Goal: Check status: Check status

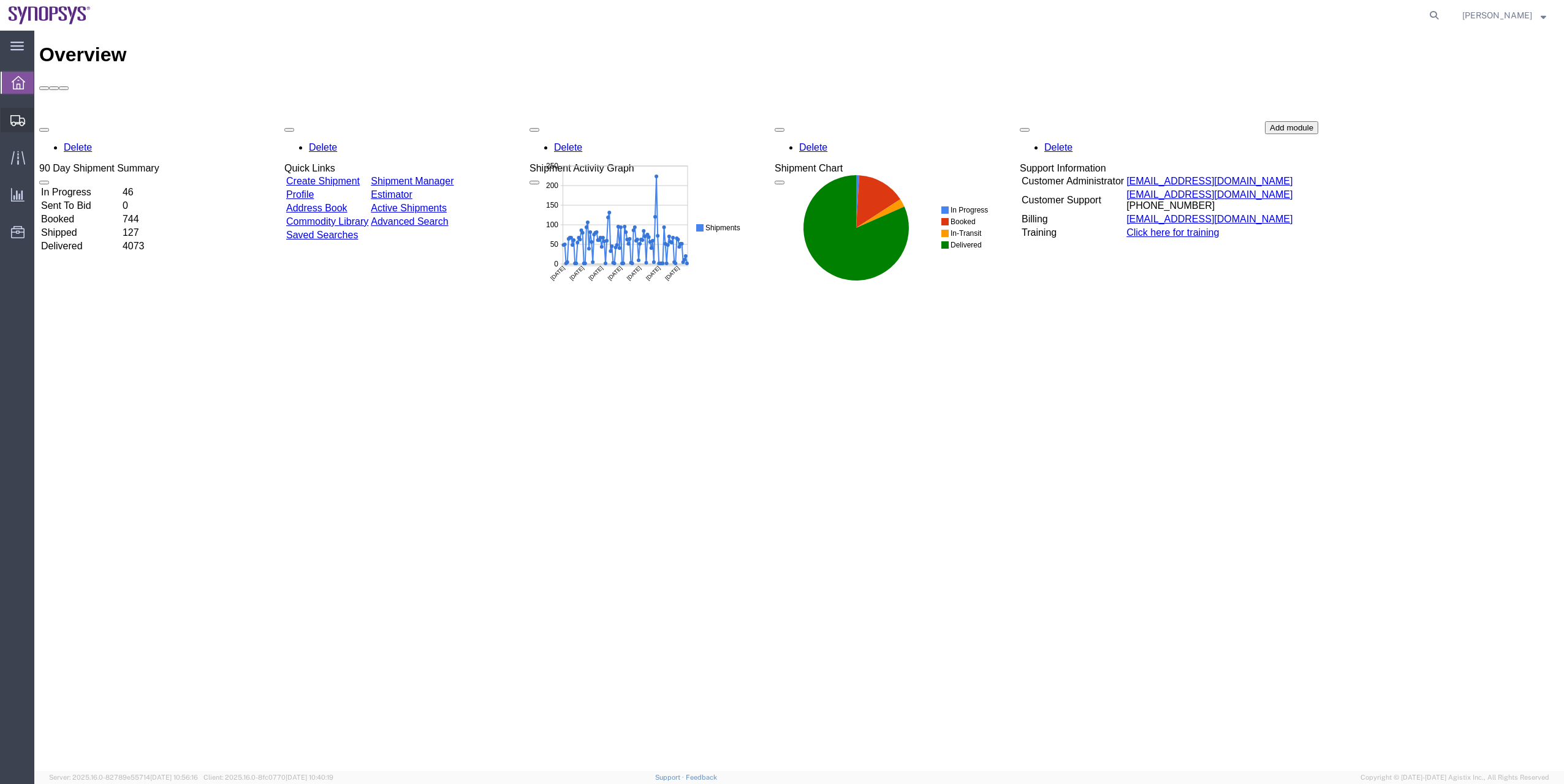
click at [0, 0] on span "Shipment Manager" at bounding box center [0, 0] width 0 height 0
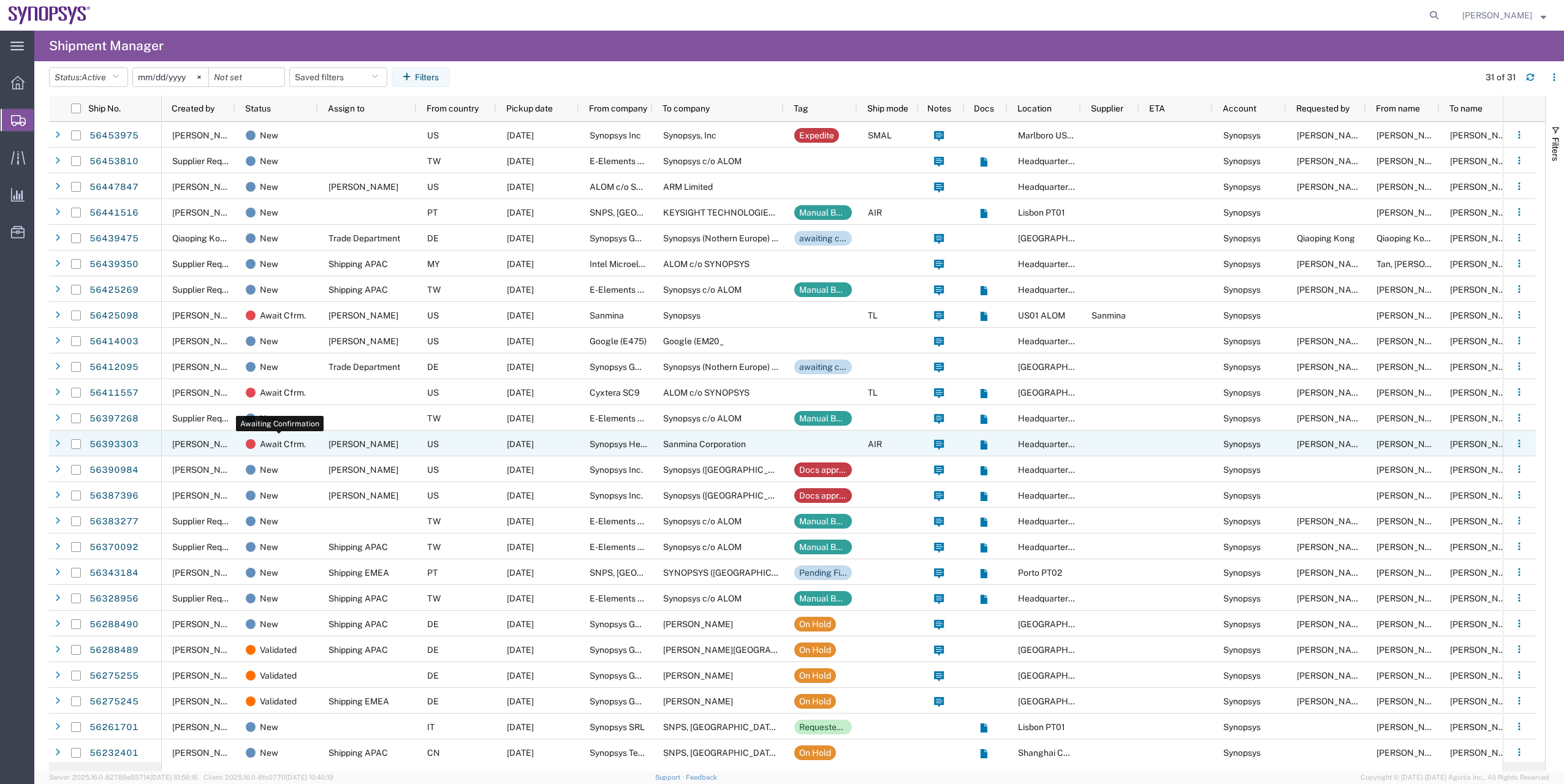
scroll to position [158, 0]
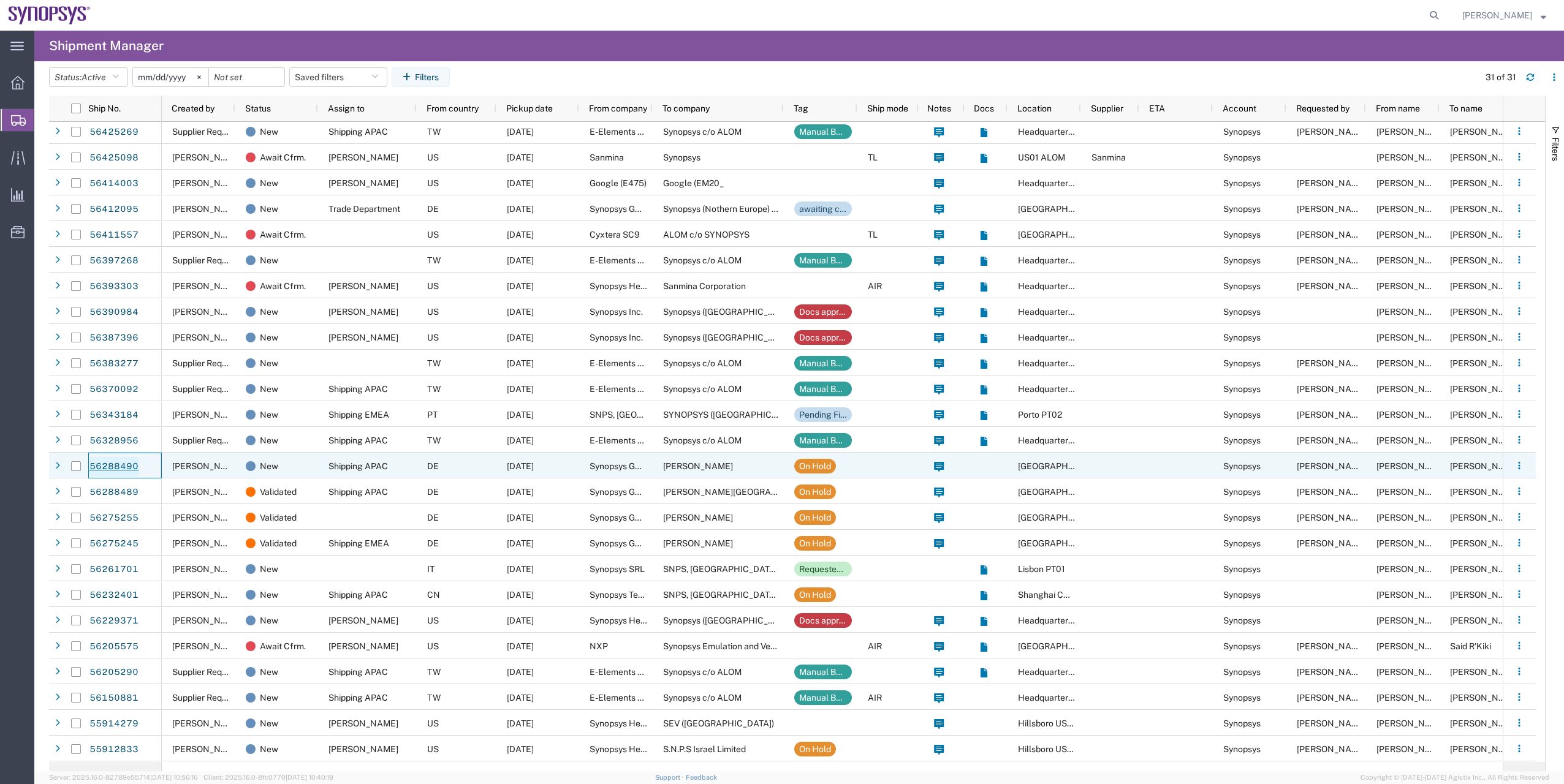
click at [124, 460] on link "56288490" at bounding box center [113, 466] width 50 height 20
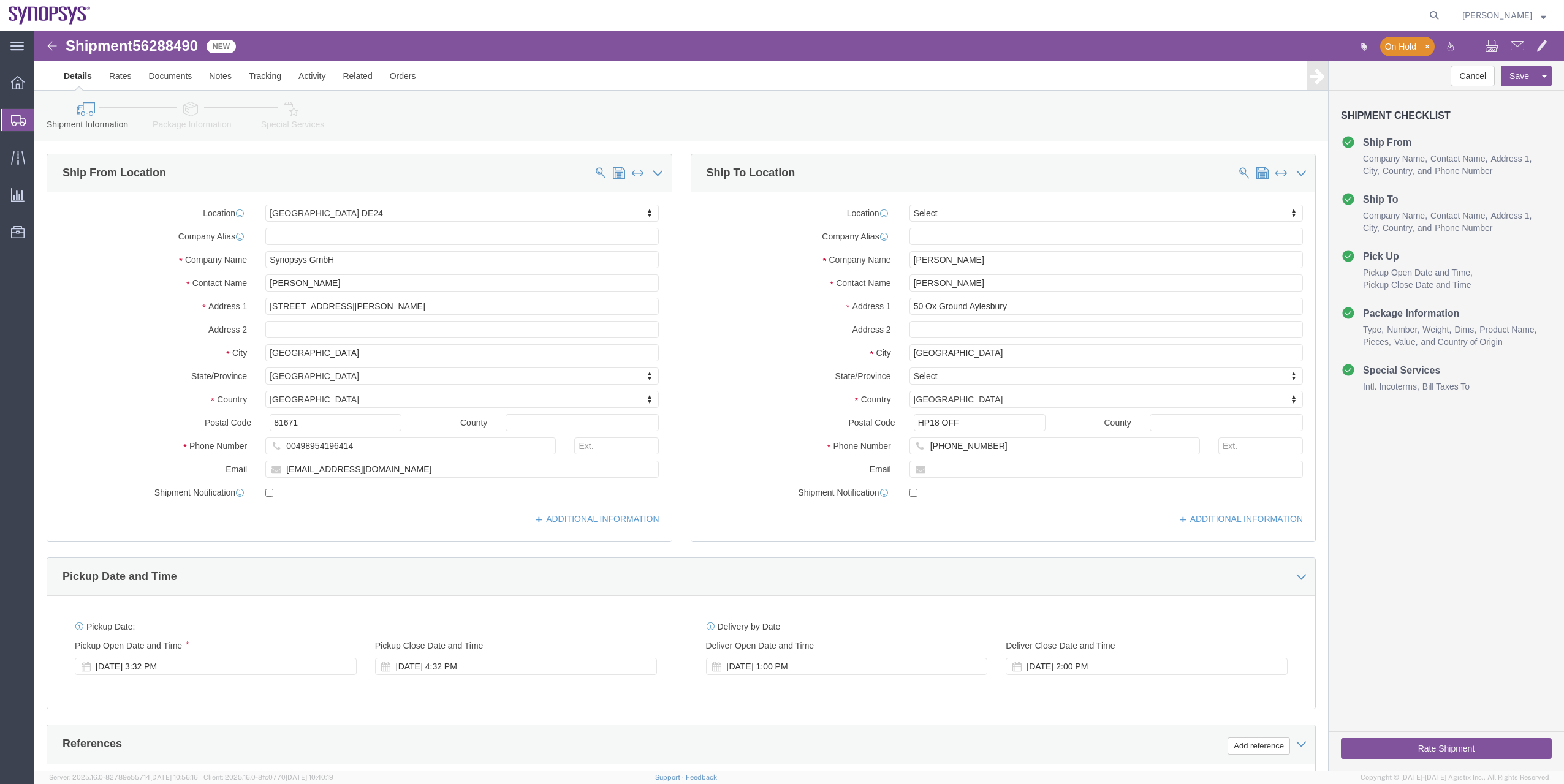
select select "71411"
select select
click icon
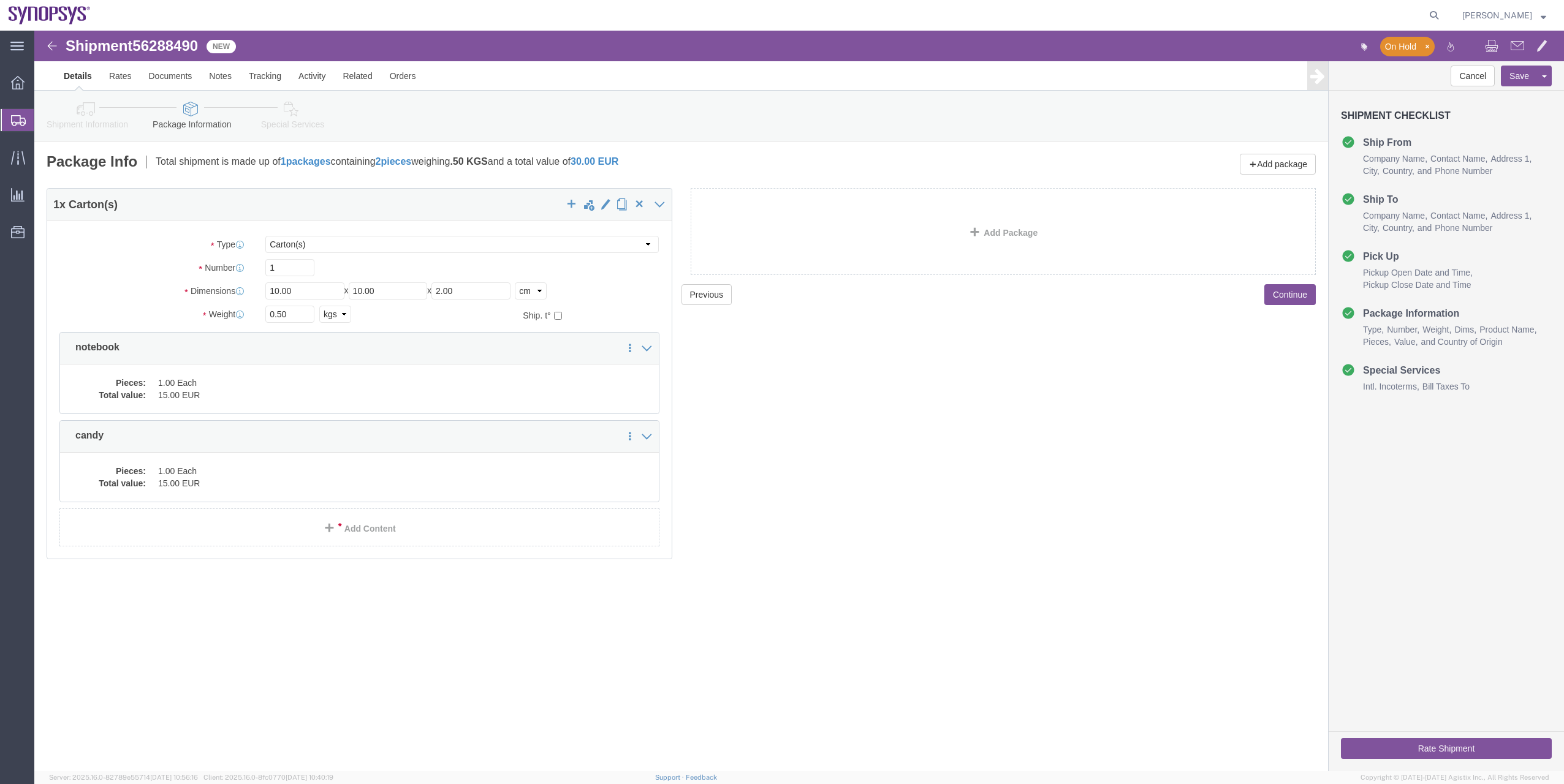
click icon
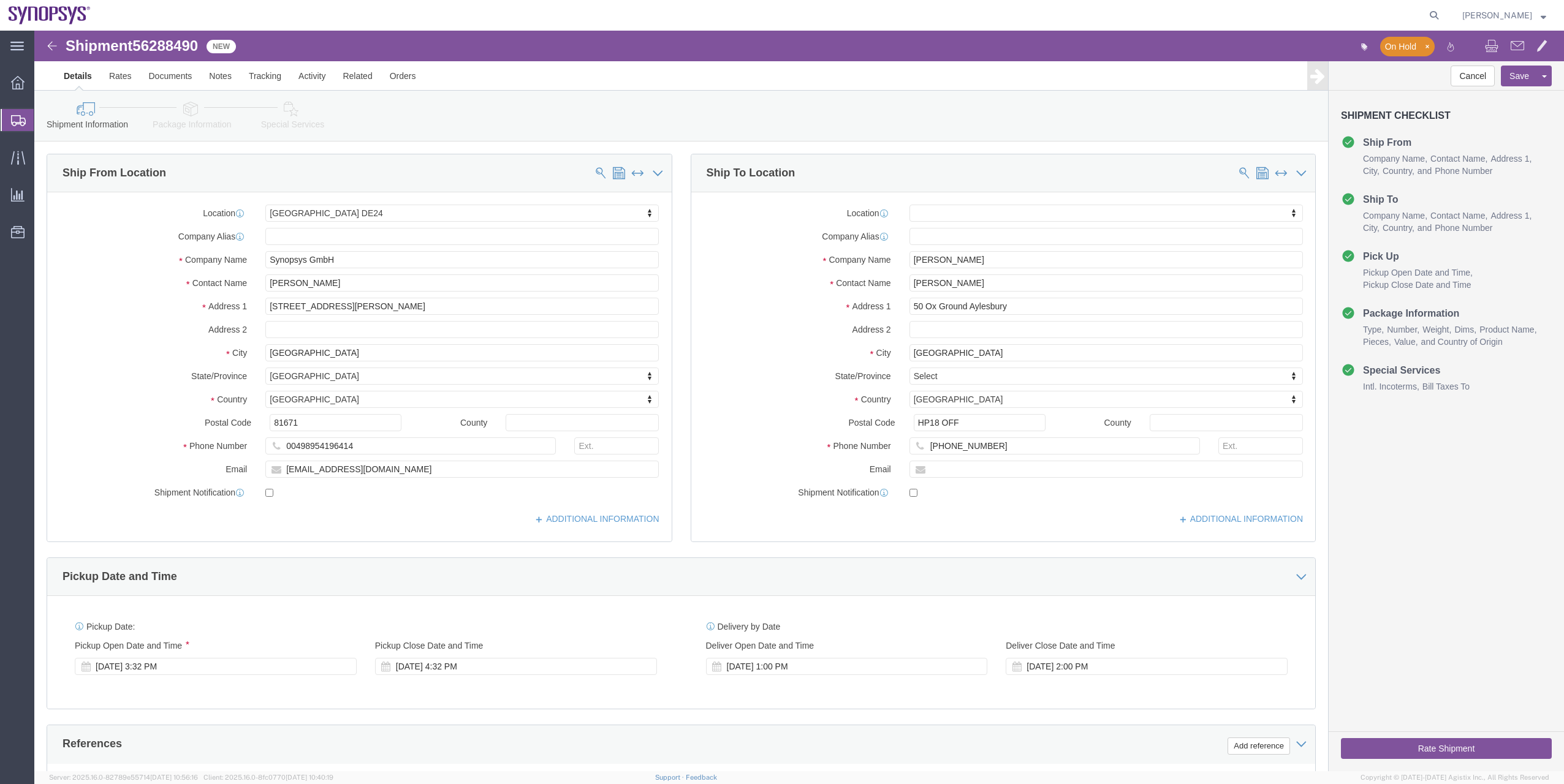
click span "56288490"
copy span "56288490"
click at [0, 0] on span "Shipment Manager" at bounding box center [0, 0] width 0 height 0
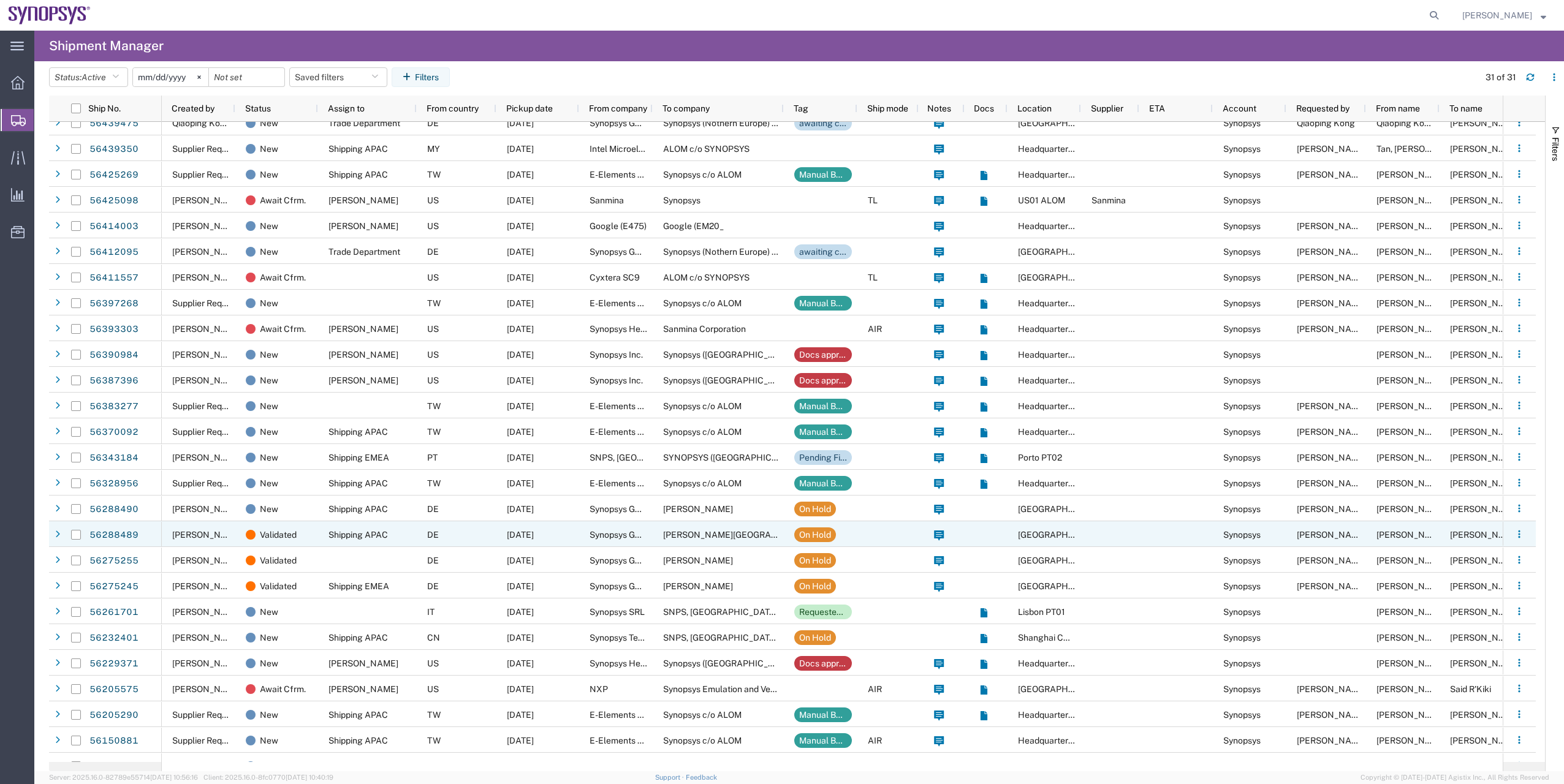
scroll to position [123, 0]
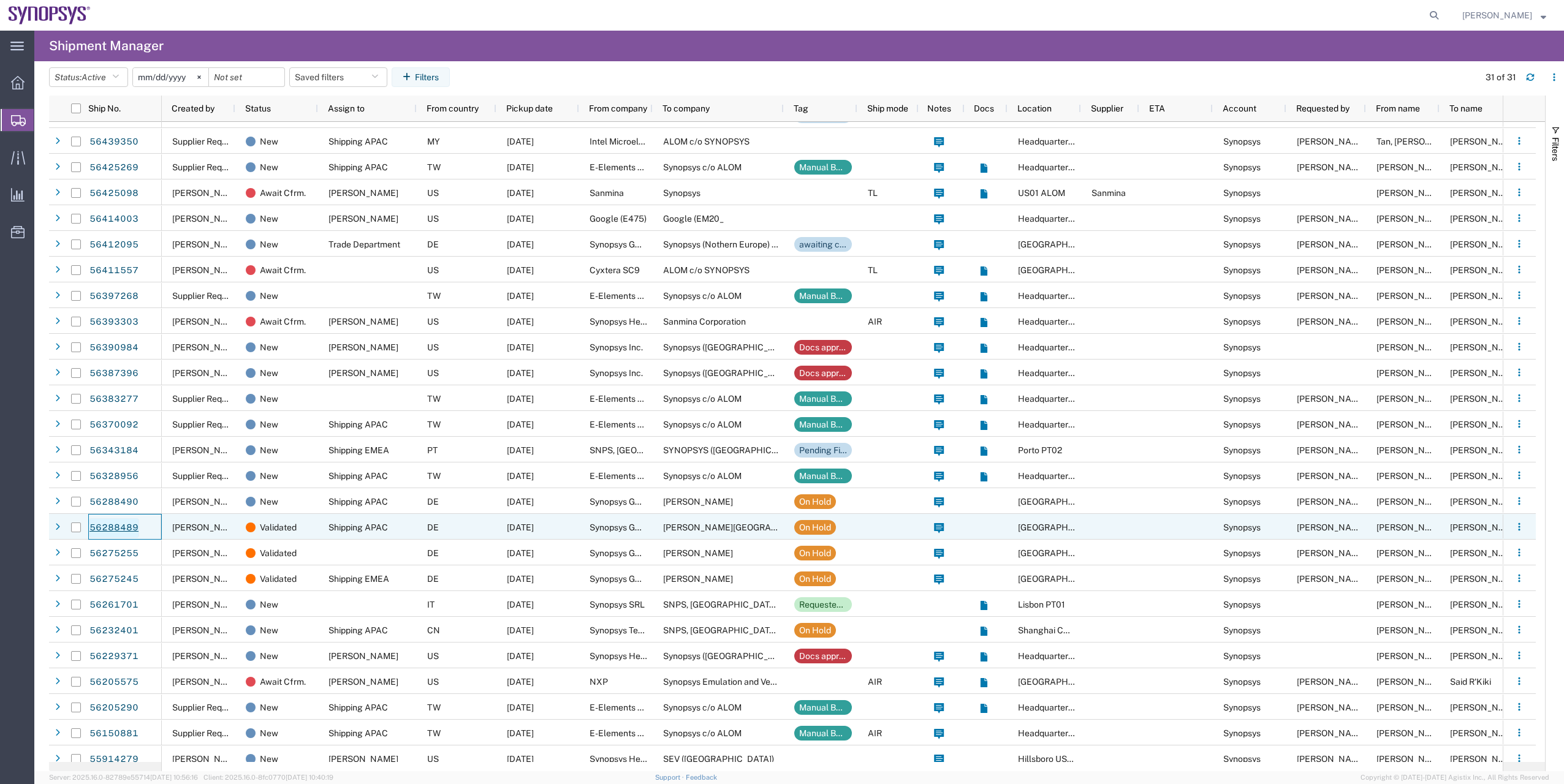
click at [105, 528] on link "56288489" at bounding box center [113, 528] width 50 height 20
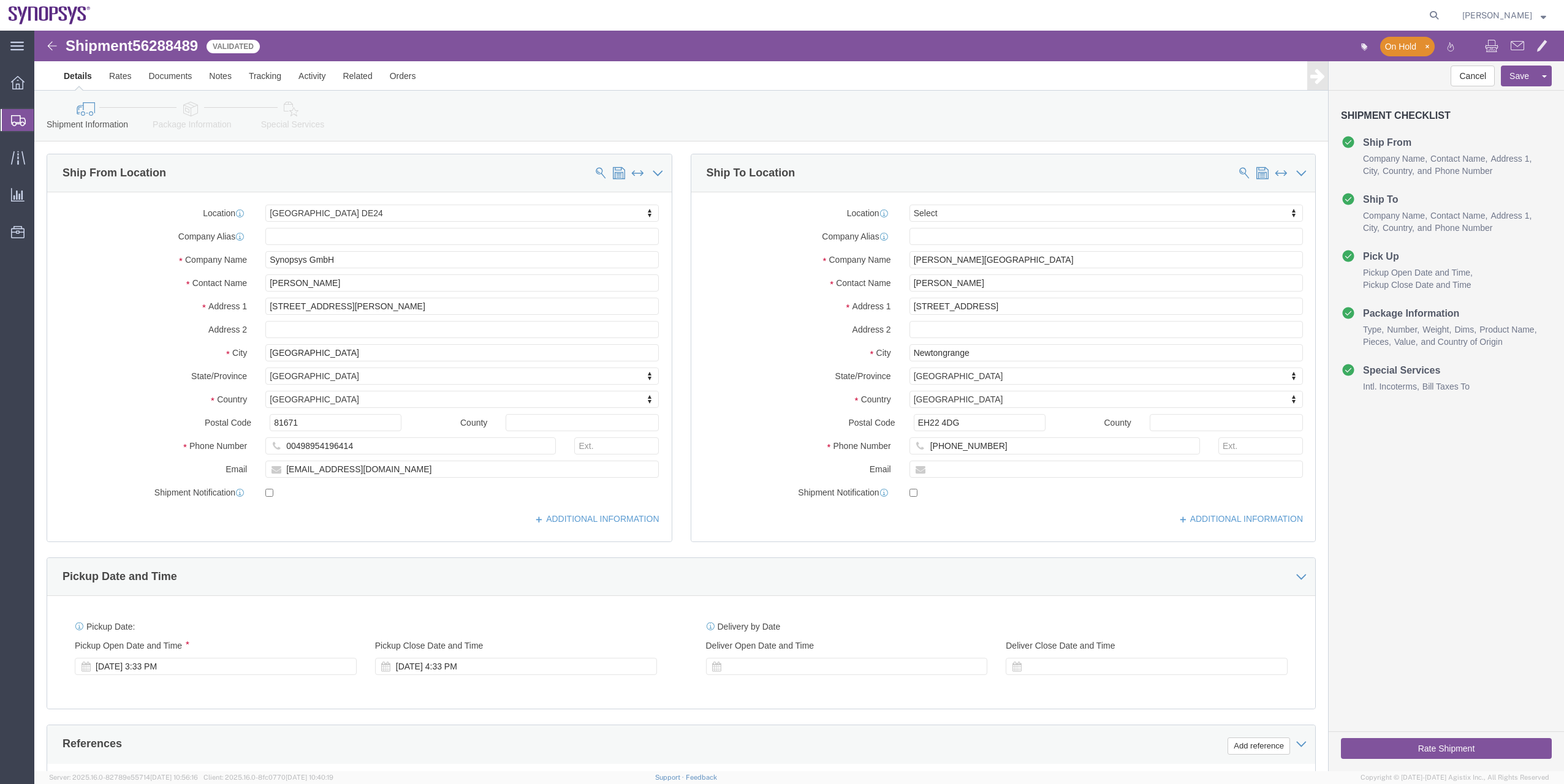
select select "71411"
select select
click span "56288489"
copy span "56288489"
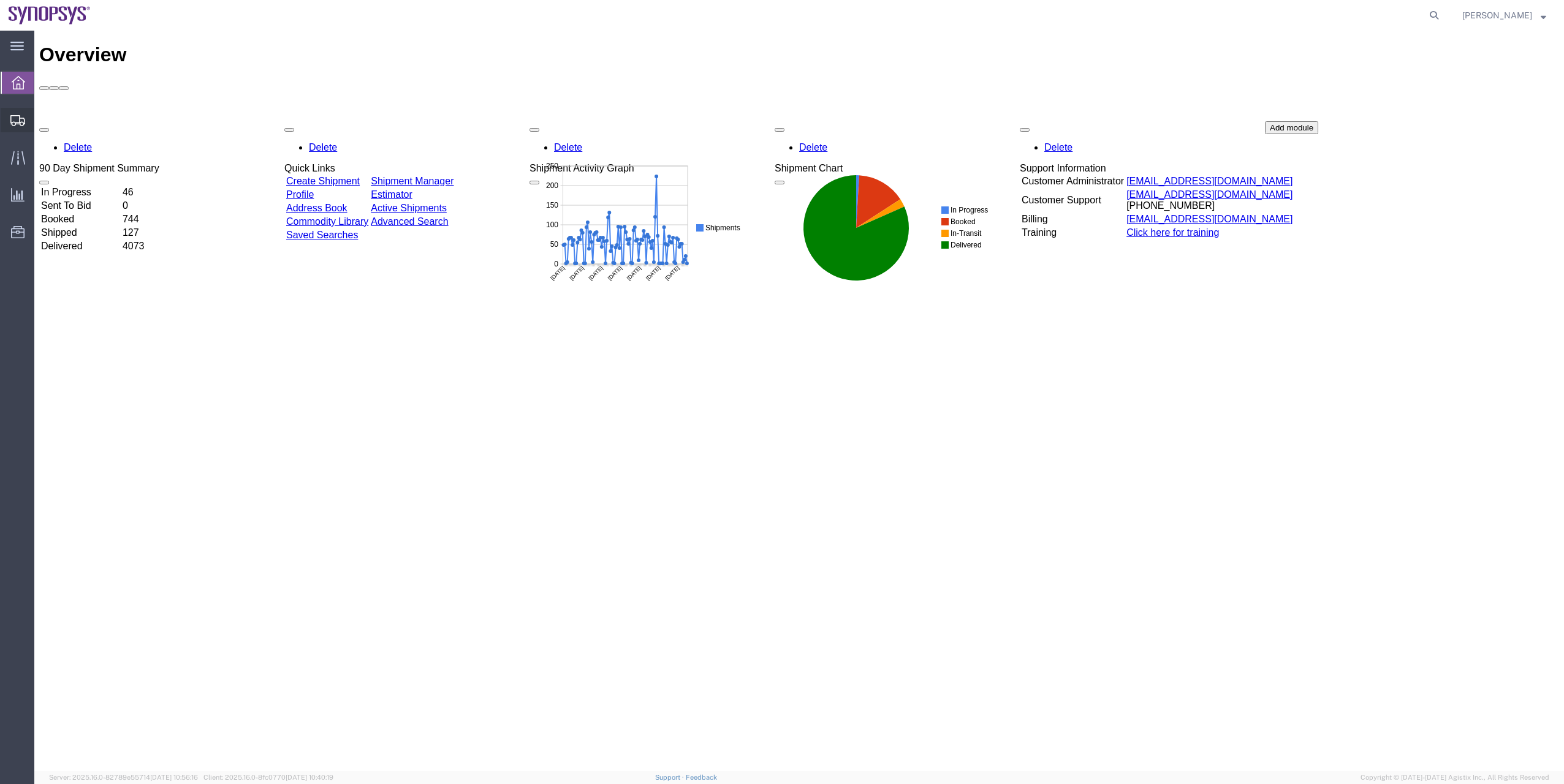
click at [0, 0] on span "Shipment Manager" at bounding box center [0, 0] width 0 height 0
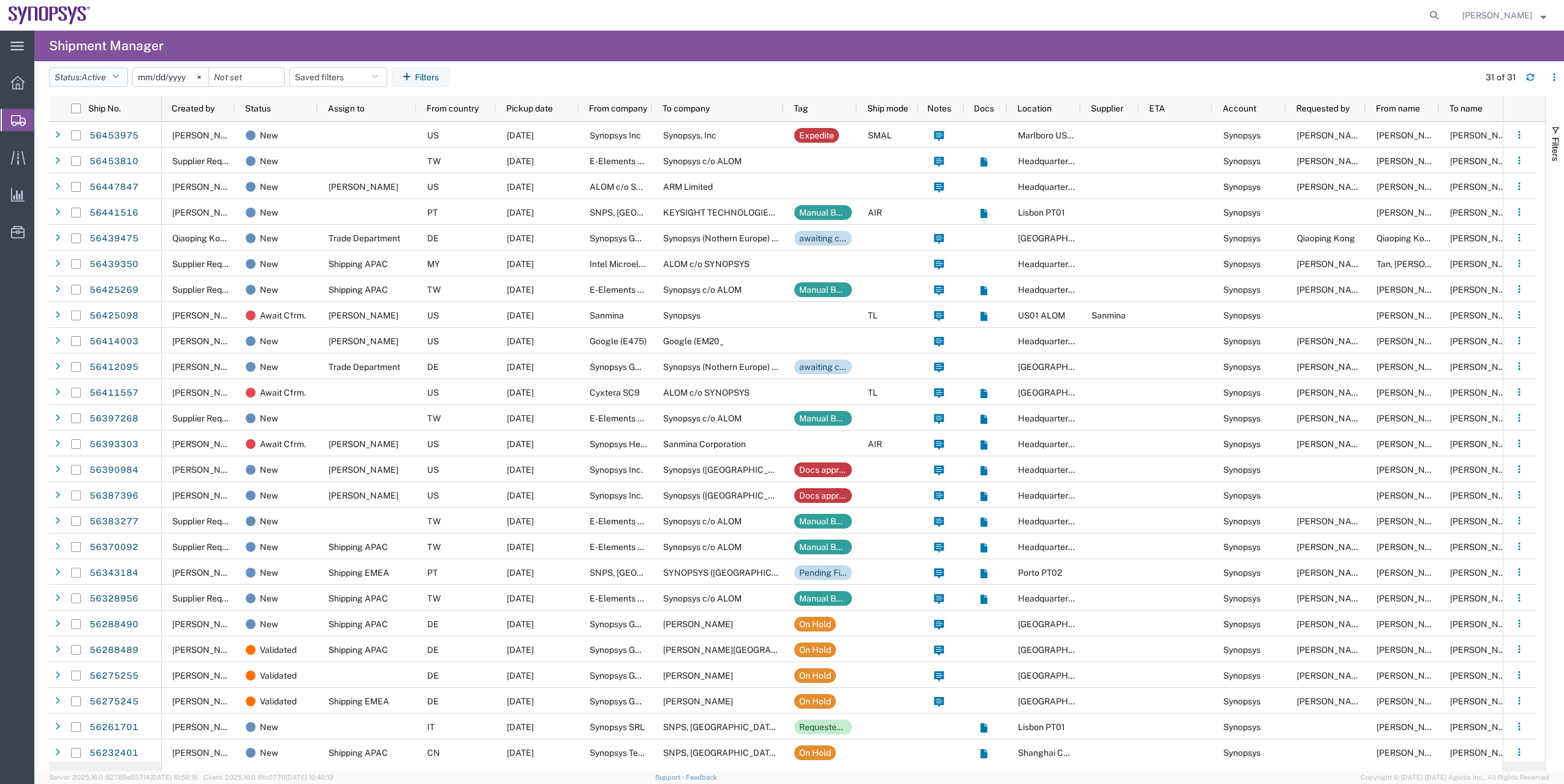
click at [103, 78] on span "Active" at bounding box center [93, 77] width 25 height 10
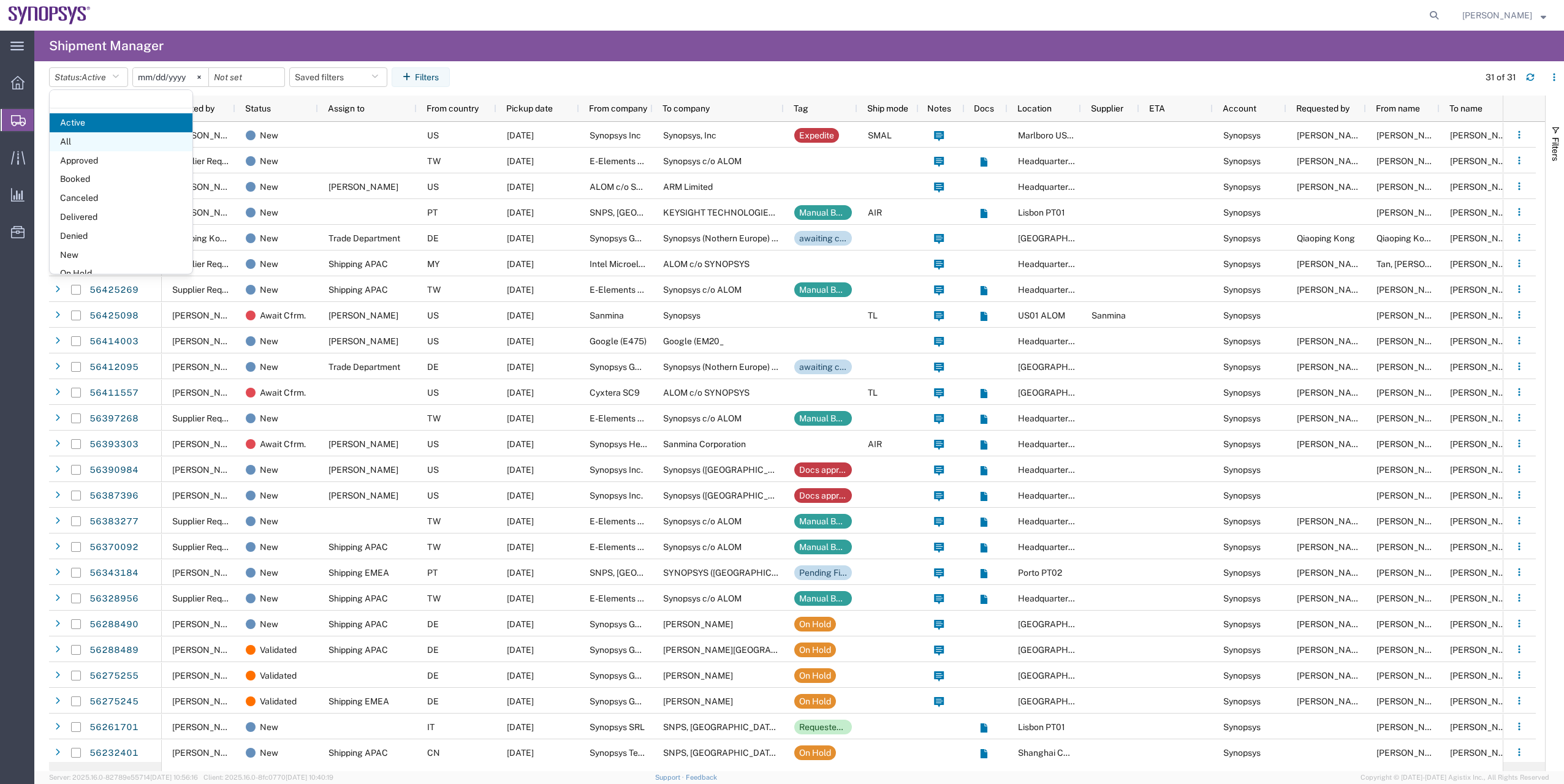
click at [115, 139] on span "All" at bounding box center [121, 142] width 143 height 19
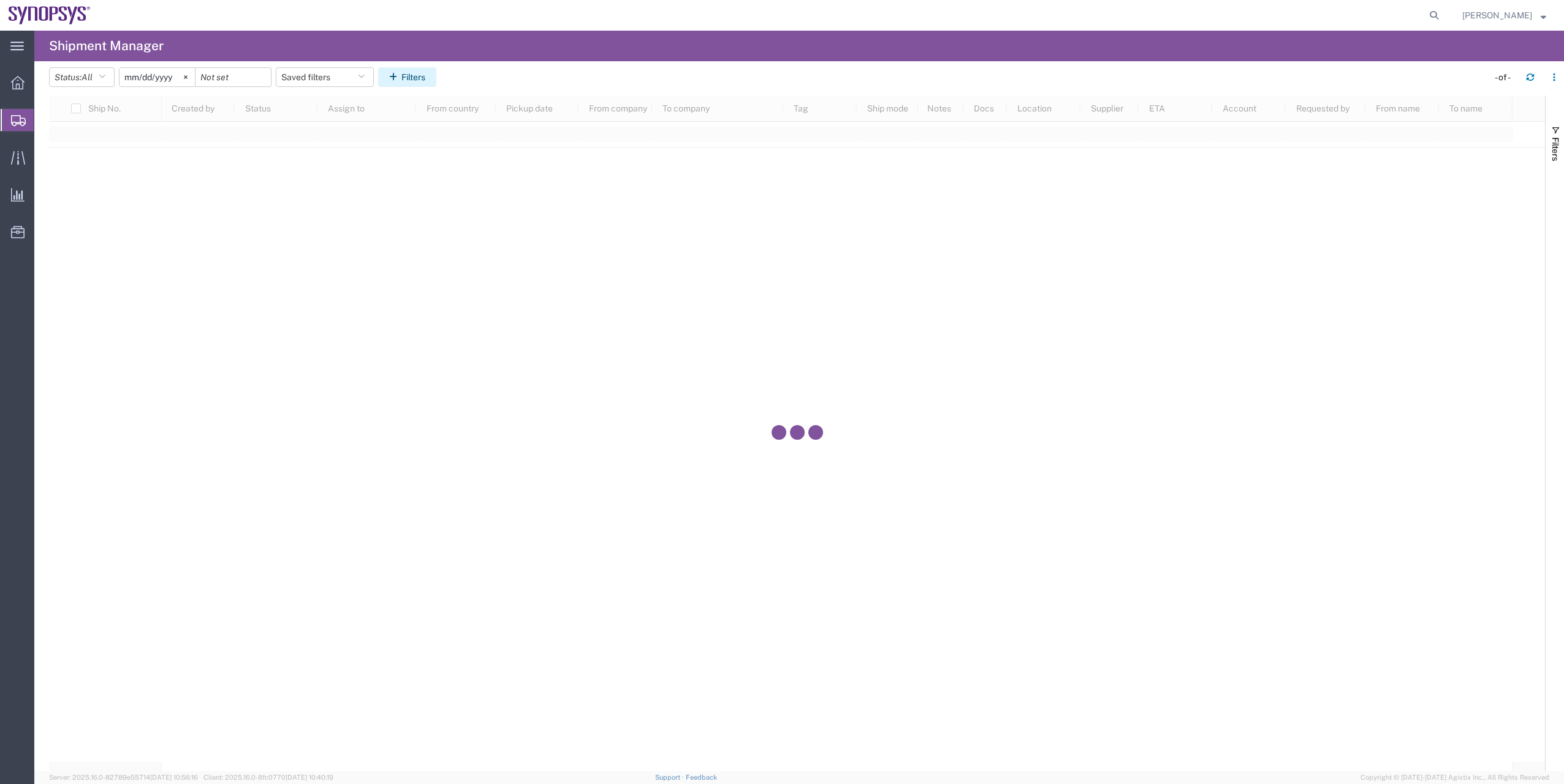
click at [422, 74] on button "Filters" at bounding box center [406, 77] width 58 height 20
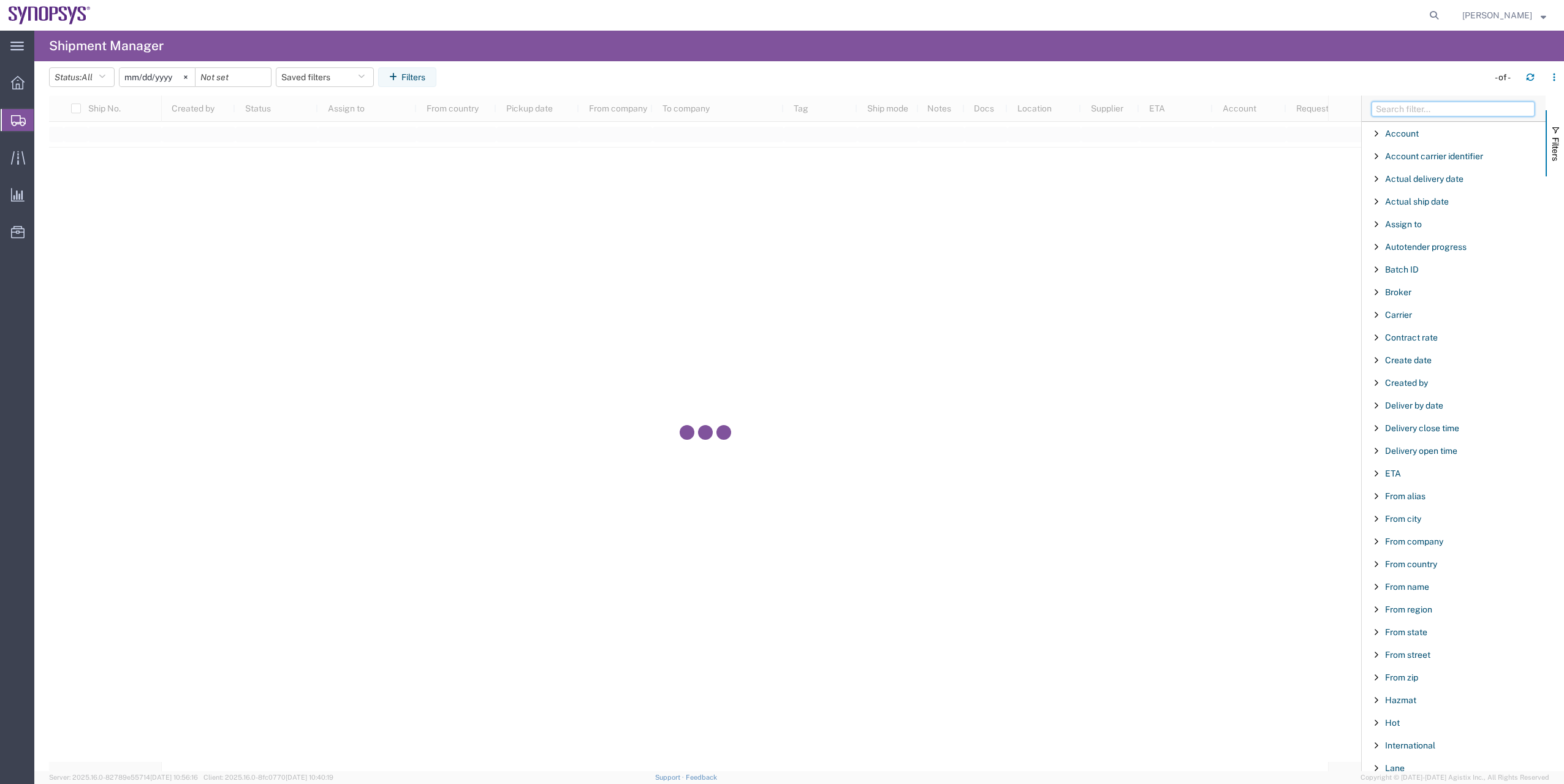
click at [1417, 109] on input "Filter Columns Input" at bounding box center [1453, 108] width 163 height 15
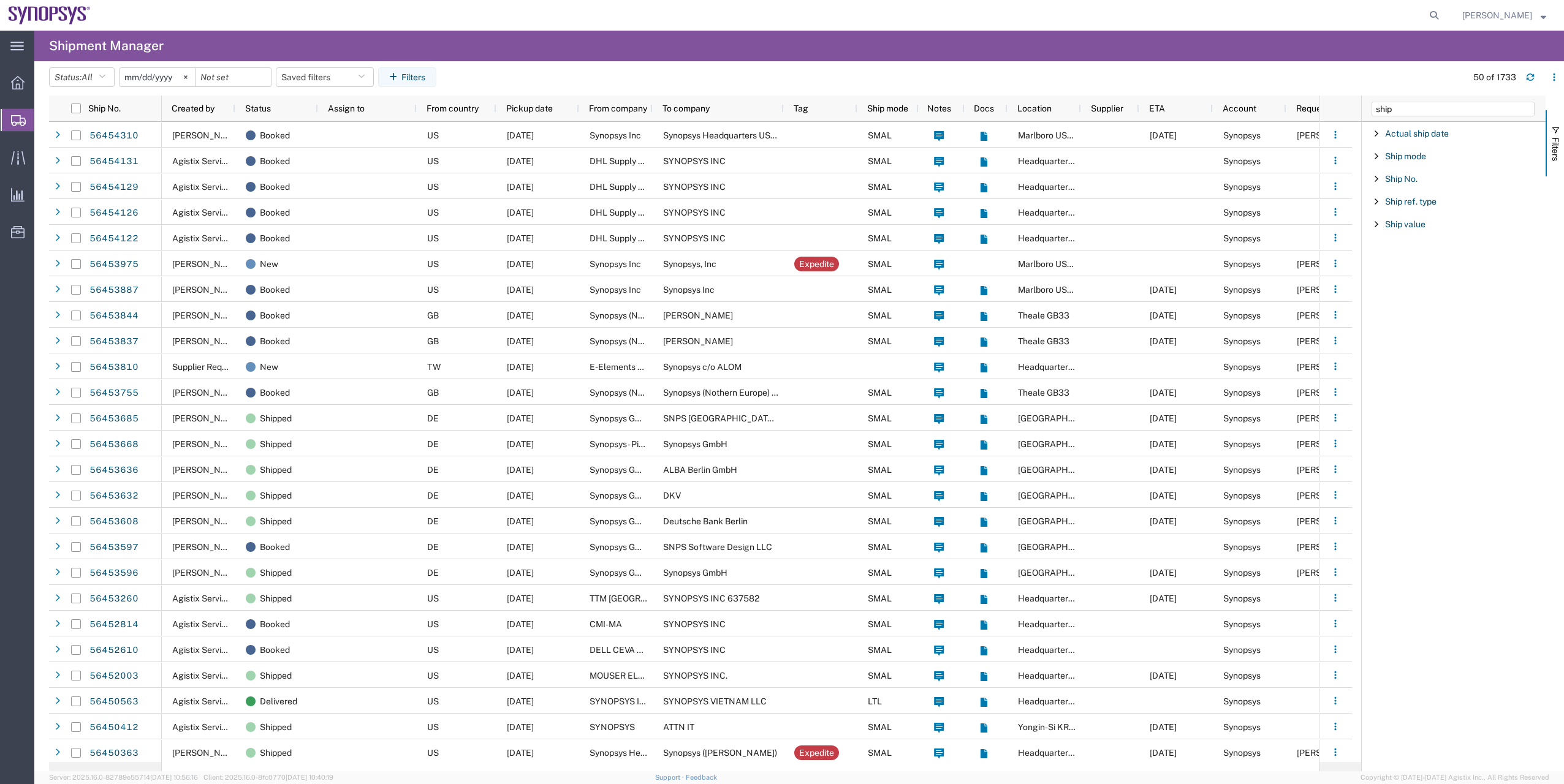
click at [1410, 166] on div "Ship mode" at bounding box center [1454, 156] width 184 height 22
click at [1407, 184] on span "Ship No." at bounding box center [1401, 186] width 32 height 10
click at [1395, 104] on input "ship" at bounding box center [1453, 108] width 163 height 15
drag, startPoint x: 1395, startPoint y: 104, endPoint x: 1348, endPoint y: 105, distance: 47.0
click at [1348, 105] on div "Ship No. Created by Status Assign to From country Pickup date From company To c…" at bounding box center [807, 433] width 1515 height 676
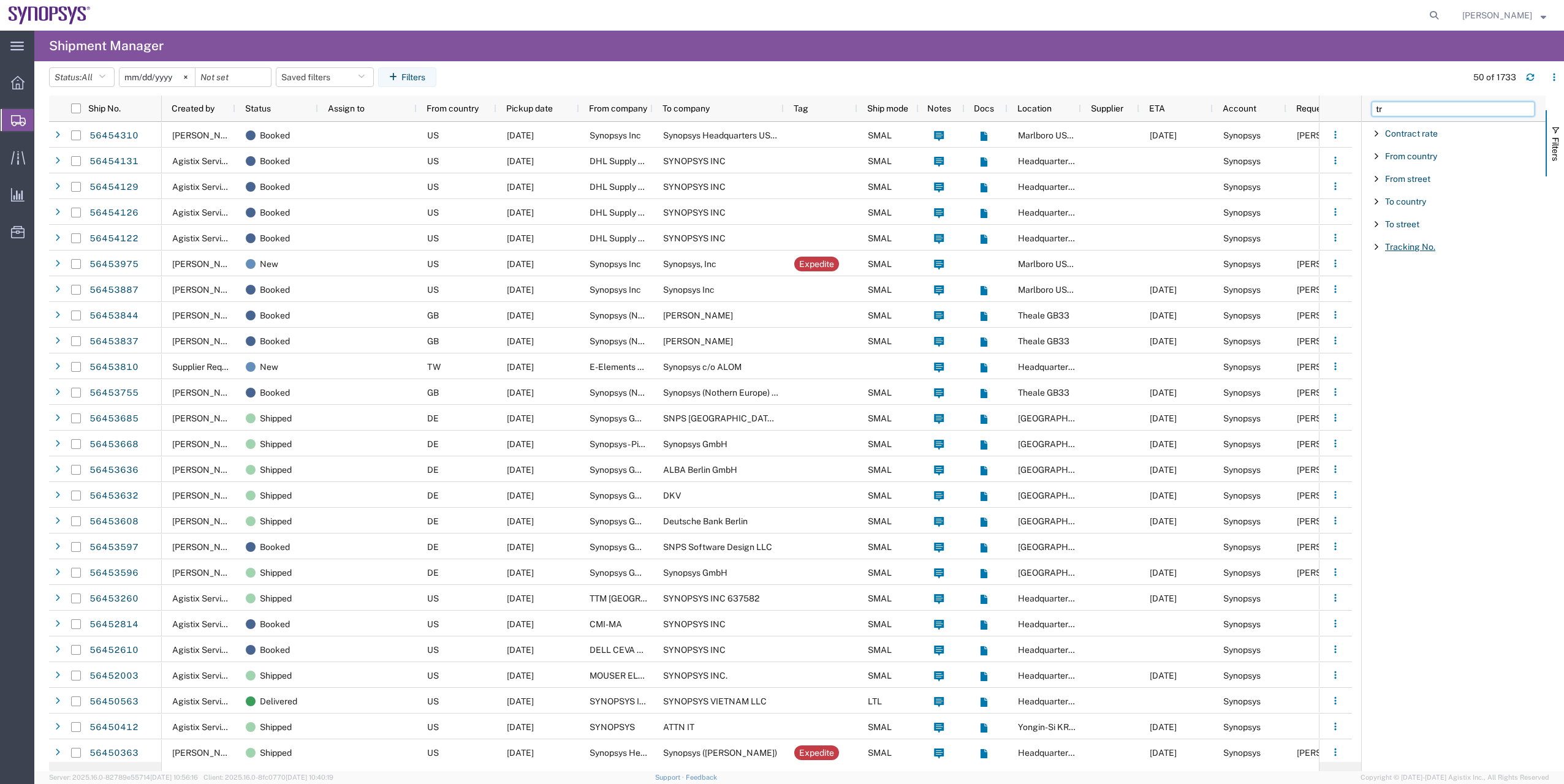
type input "tr"
click at [1413, 250] on span "Tracking No." at bounding box center [1410, 247] width 50 height 10
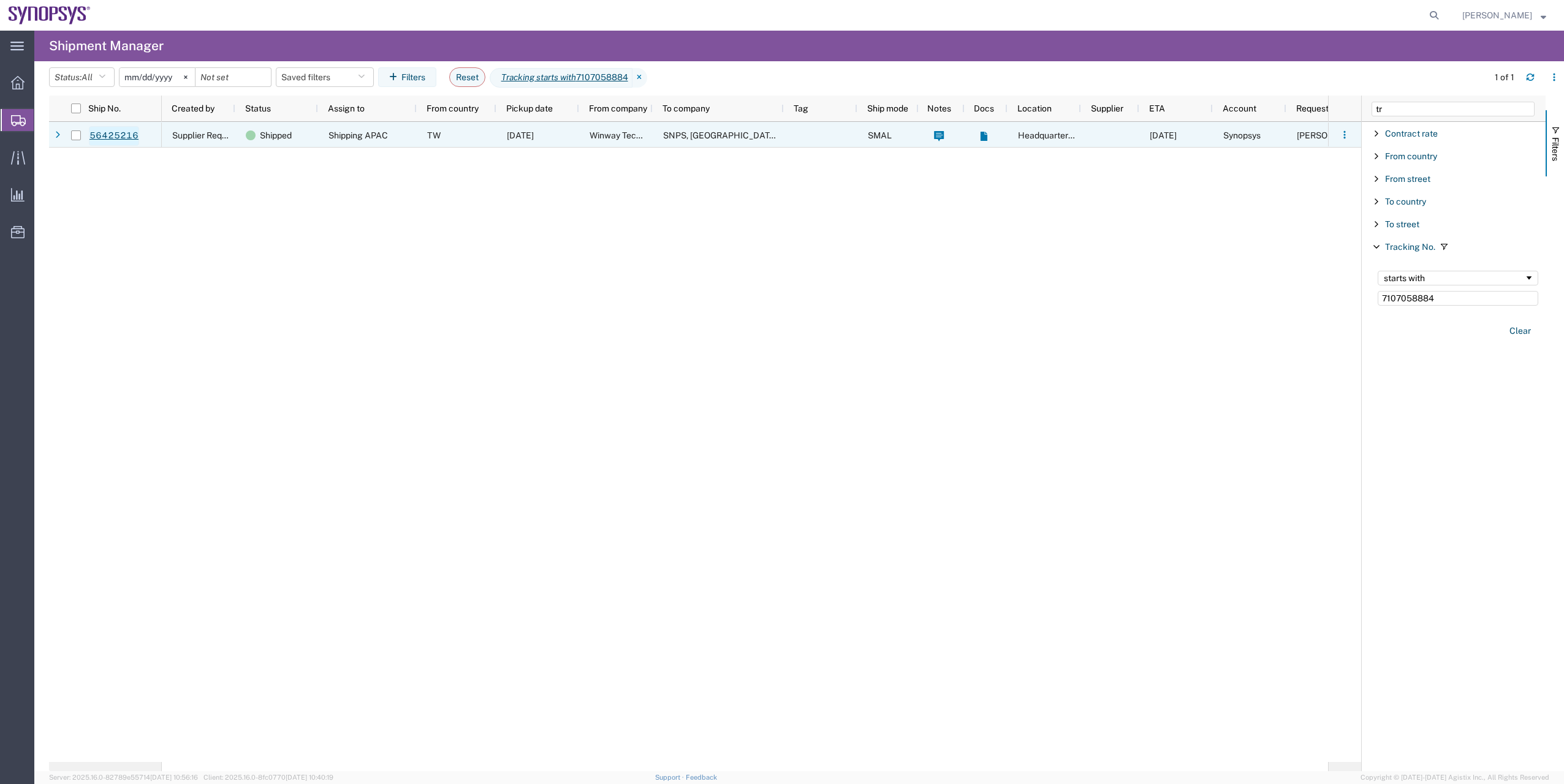
type input "7107058884"
click at [107, 137] on link "56425216" at bounding box center [113, 135] width 50 height 20
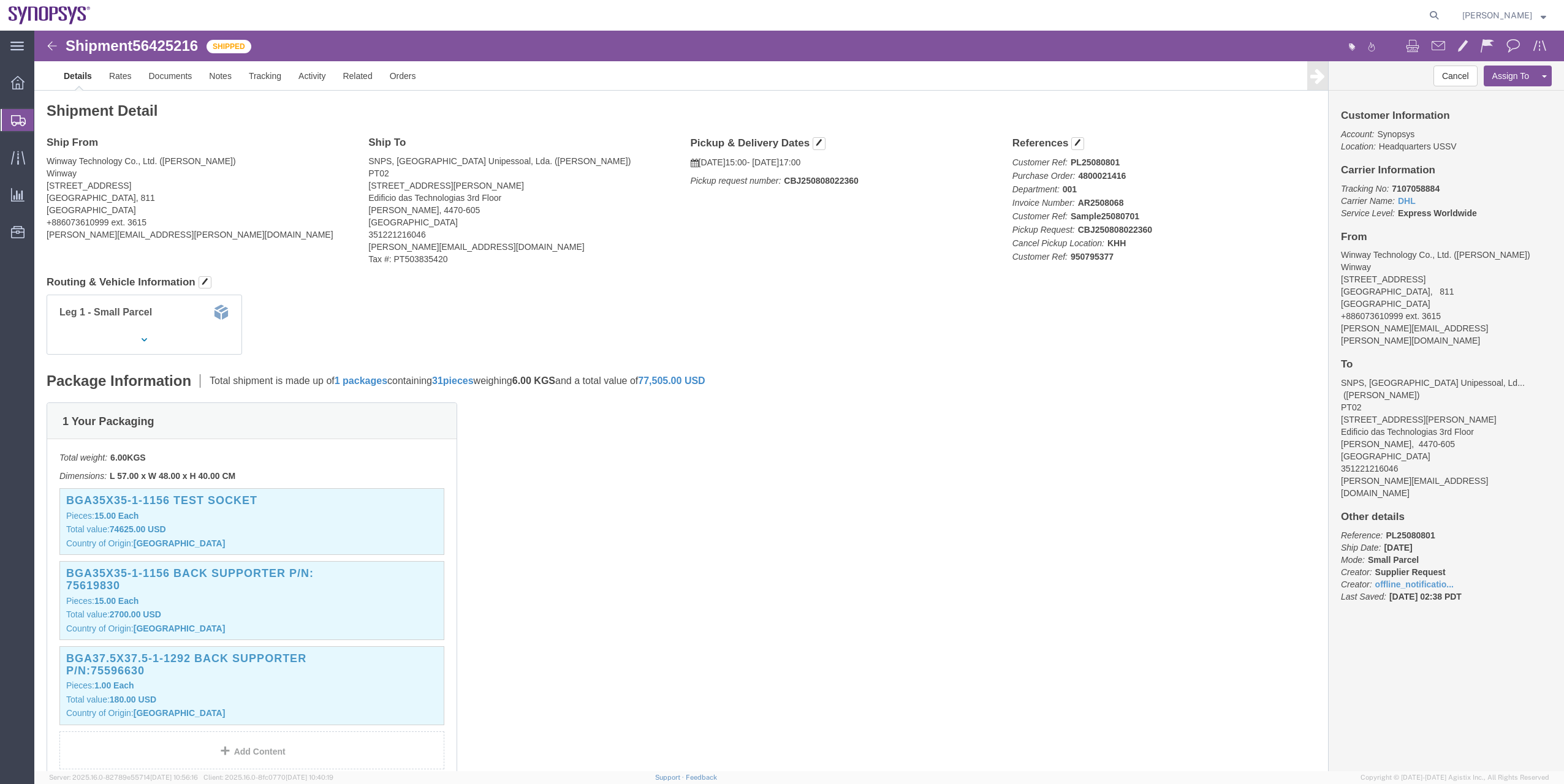
click b "4800021416"
copy b "4800021416"
click at [0, 0] on span "Shipment Manager" at bounding box center [0, 0] width 0 height 0
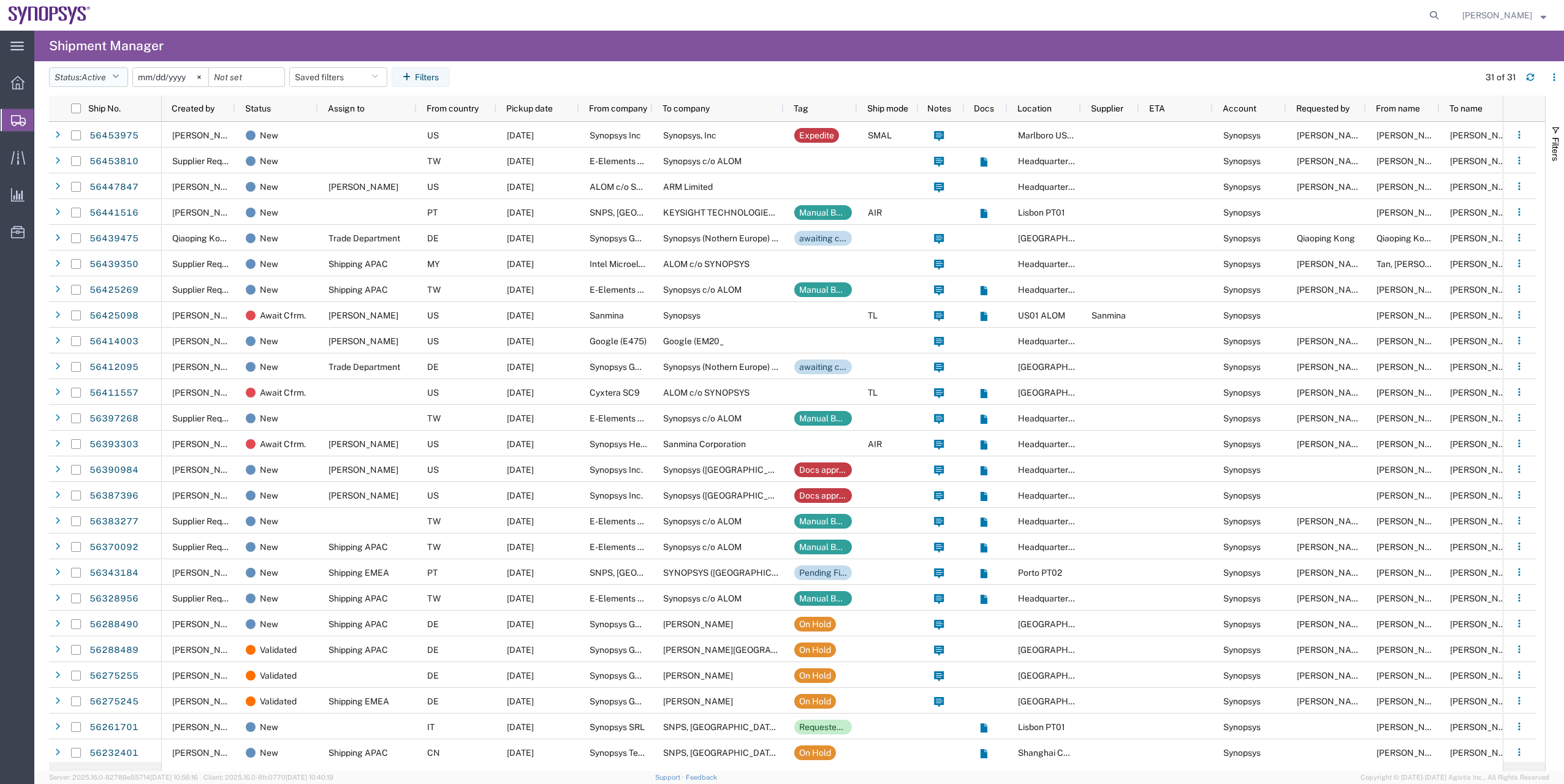
click at [119, 73] on icon "button" at bounding box center [116, 77] width 7 height 9
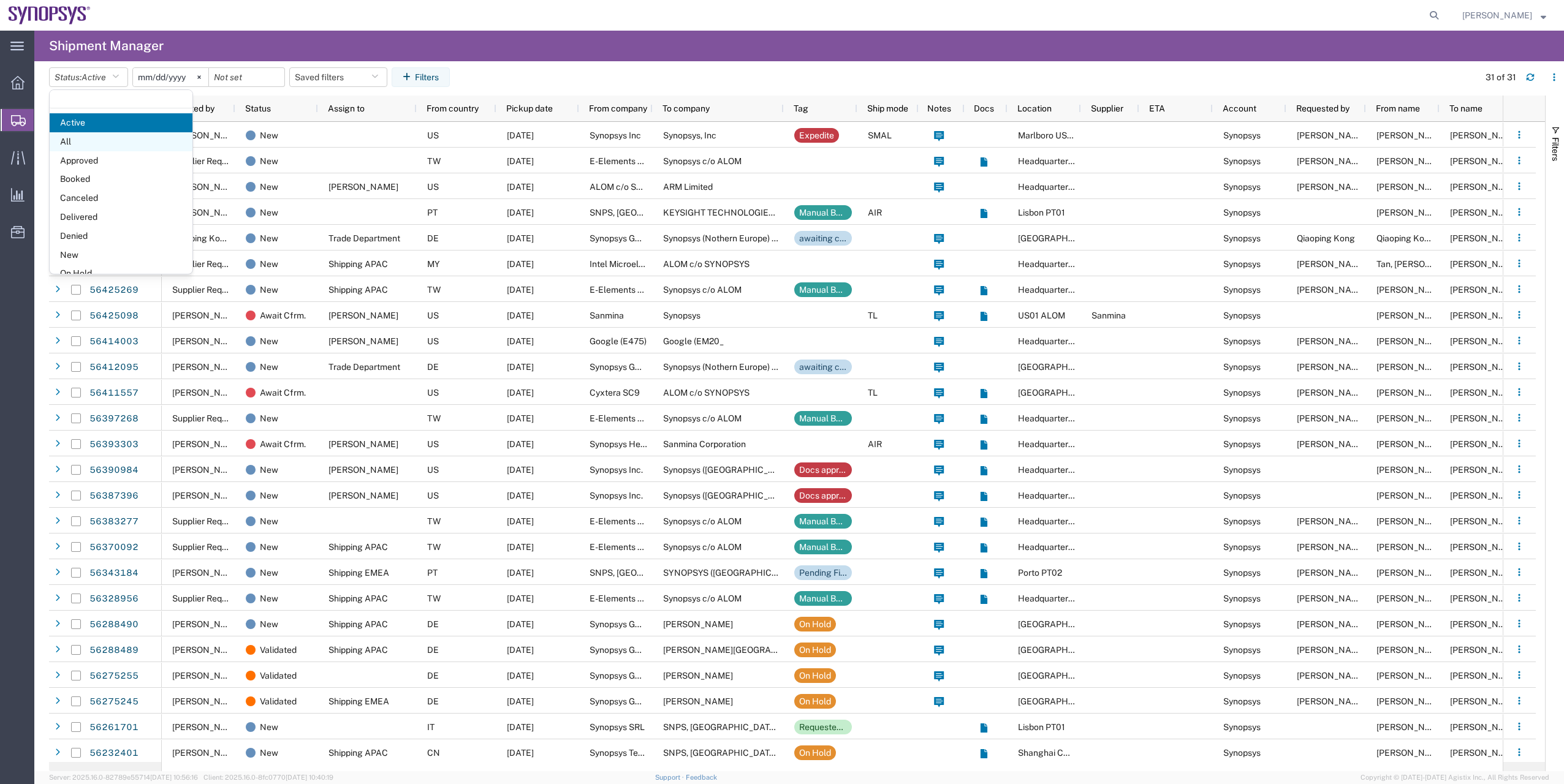
click at [128, 139] on span "All" at bounding box center [121, 142] width 143 height 19
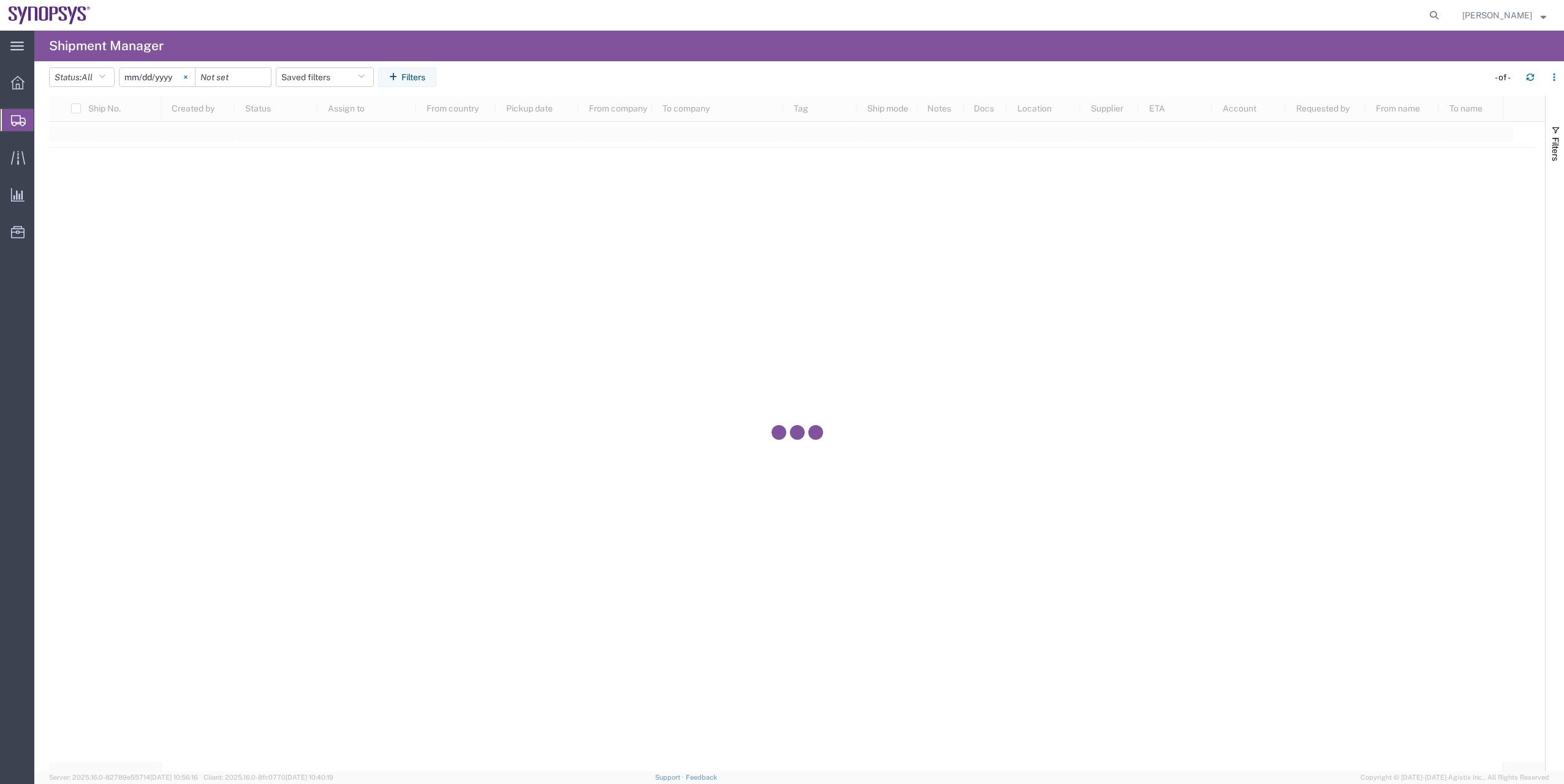
click at [191, 71] on svg-icon at bounding box center [185, 77] width 18 height 18
click at [402, 75] on icon "button" at bounding box center [395, 77] width 12 height 9
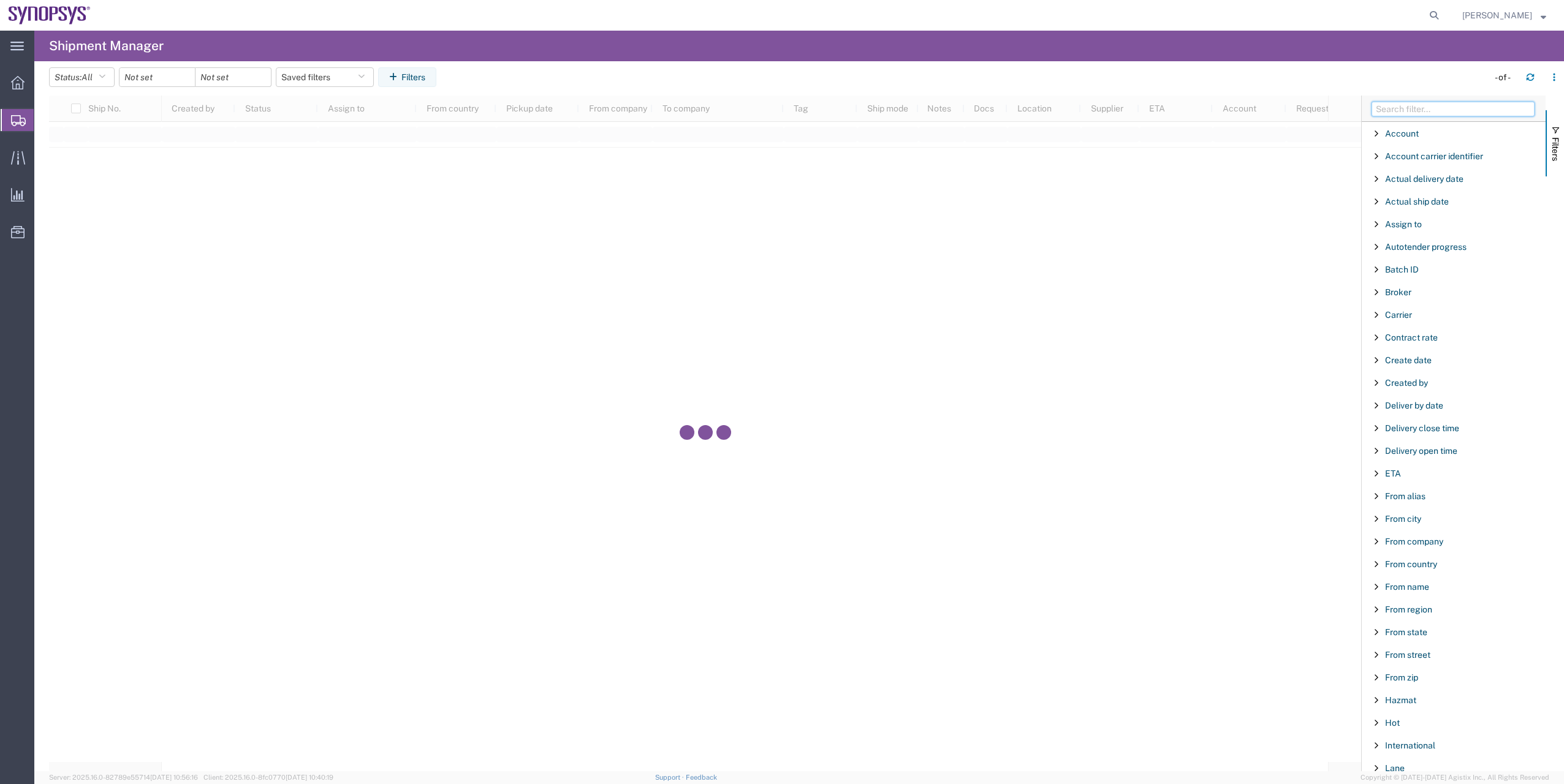
click at [1434, 105] on input "Filter Columns Input" at bounding box center [1453, 108] width 163 height 15
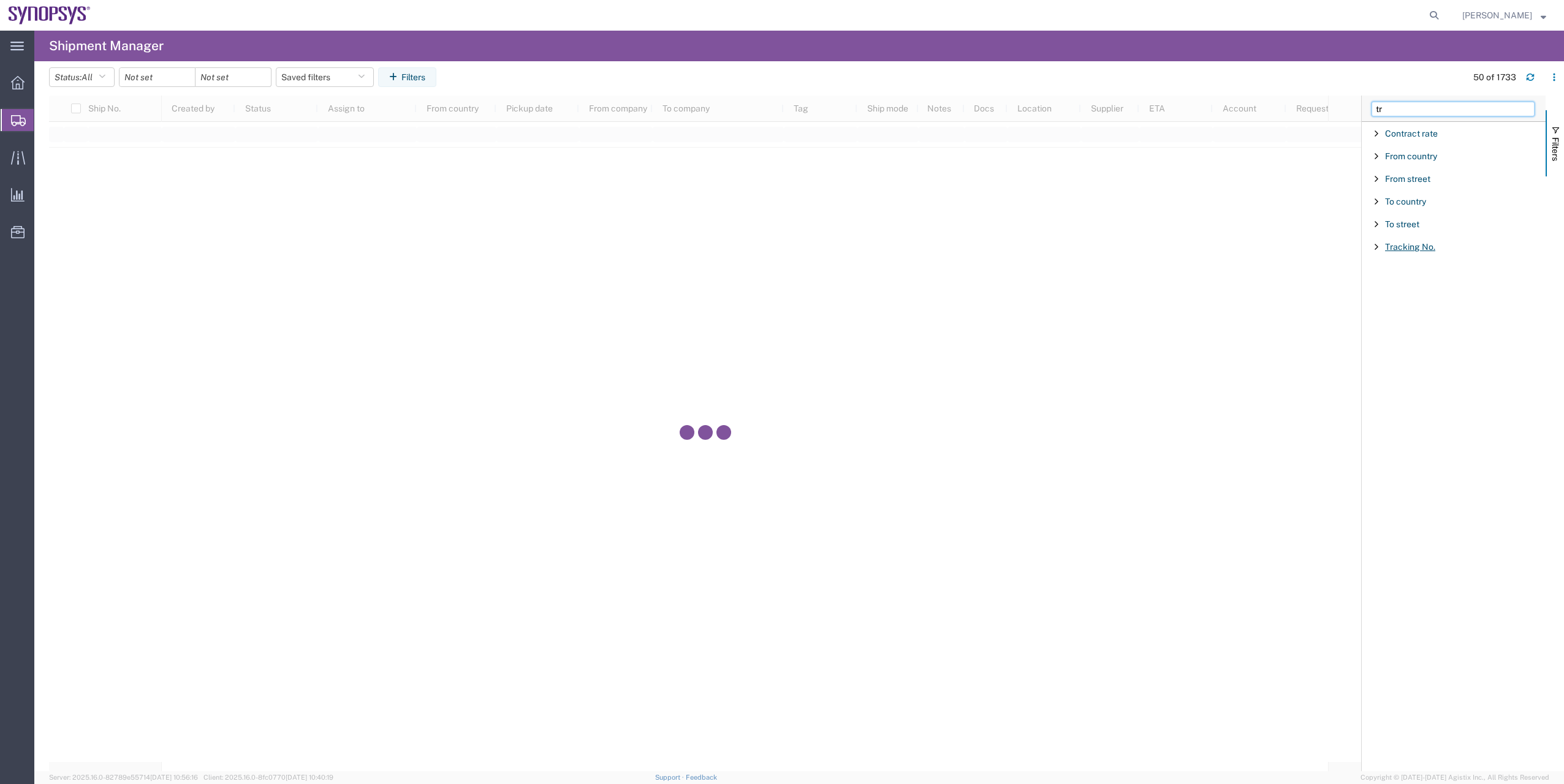
type input "tr"
click at [1407, 245] on span "Tracking No." at bounding box center [1410, 247] width 50 height 10
type input "391646990942"
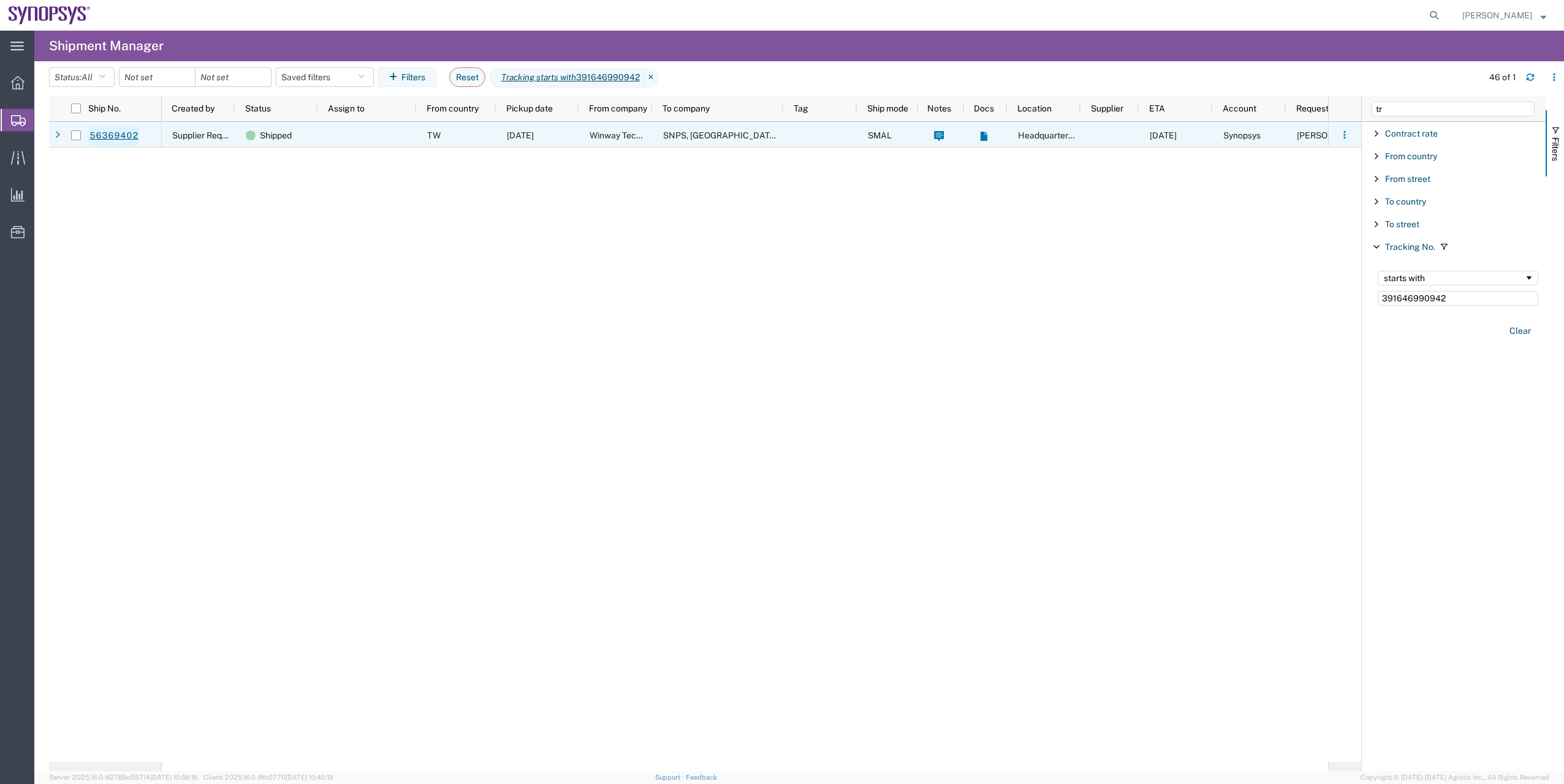
click at [108, 135] on link "56369402" at bounding box center [113, 135] width 50 height 20
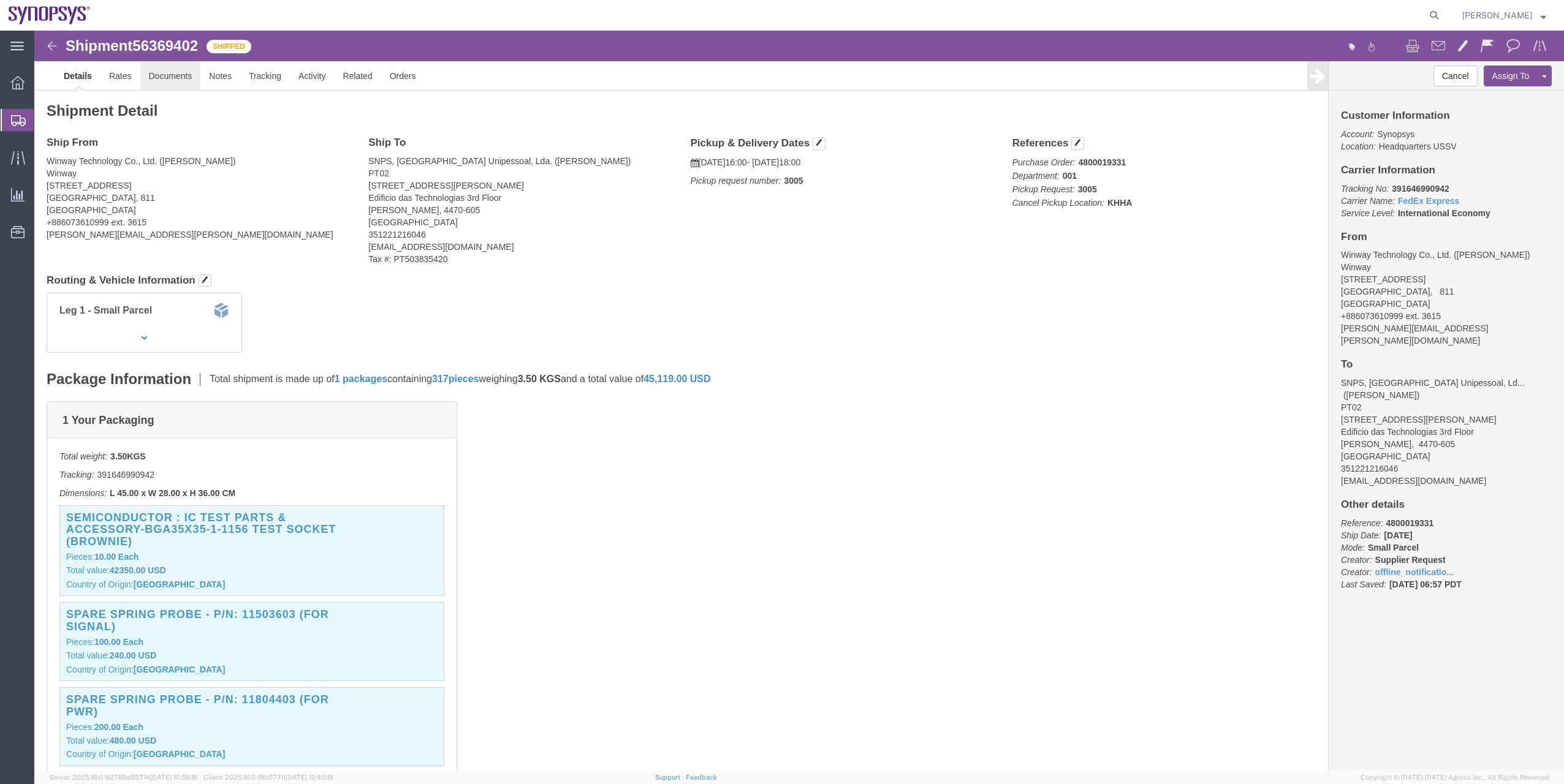
click link "Documents"
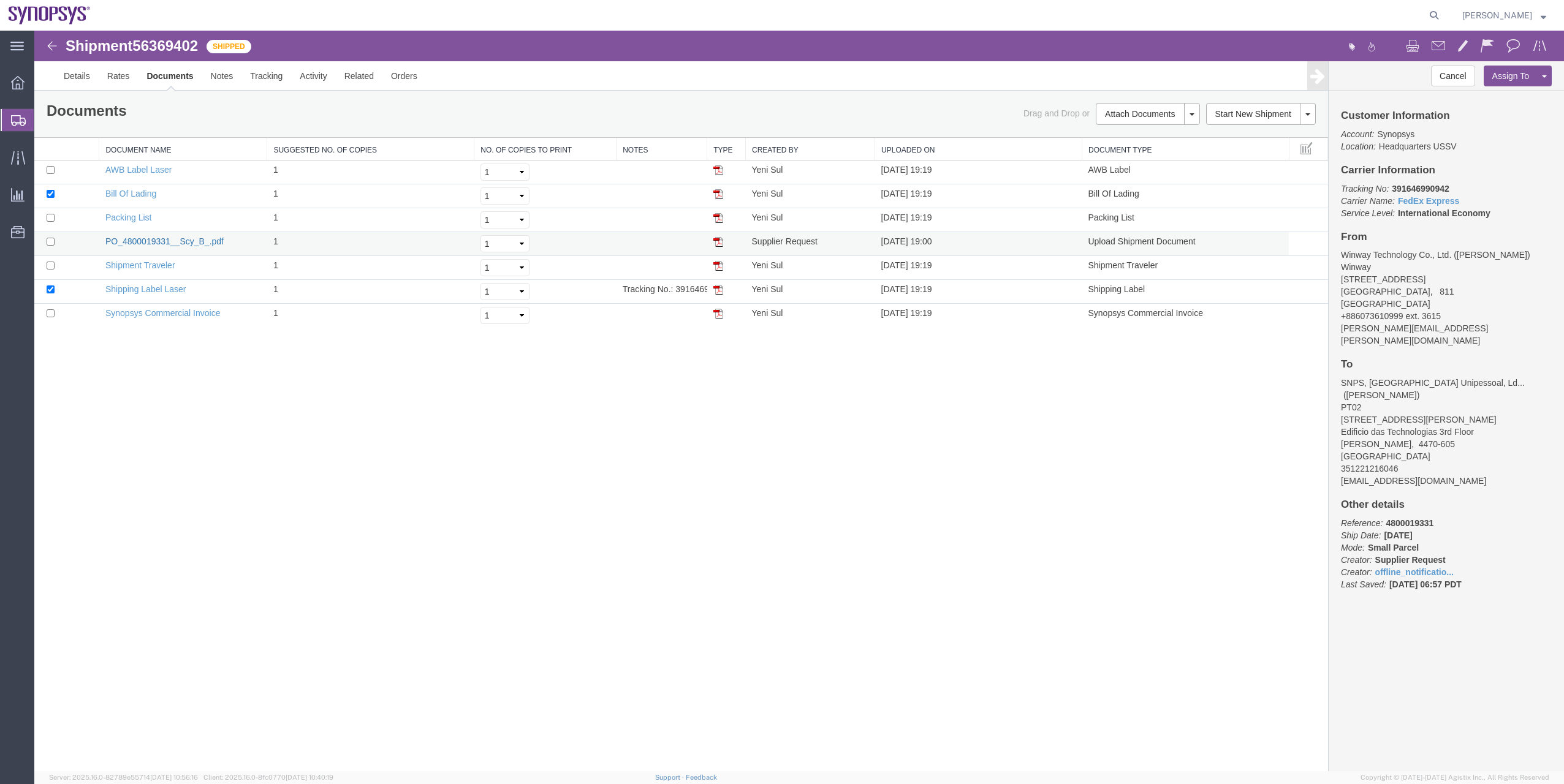
click at [177, 242] on link "PO_4800019331__Scy_B_.pdf" at bounding box center [164, 242] width 118 height 10
